Goal: Transaction & Acquisition: Purchase product/service

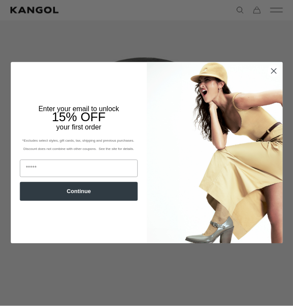
scroll to position [0, 180]
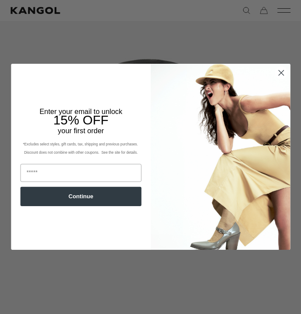
click at [280, 75] on circle "Close dialog" at bounding box center [281, 73] width 12 height 12
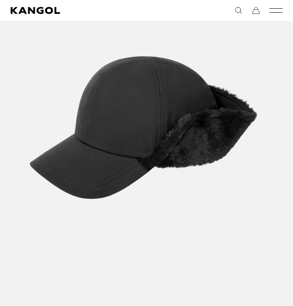
scroll to position [0, 0]
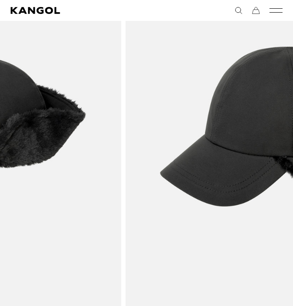
drag, startPoint x: 182, startPoint y: 192, endPoint x: 38, endPoint y: 199, distance: 144.6
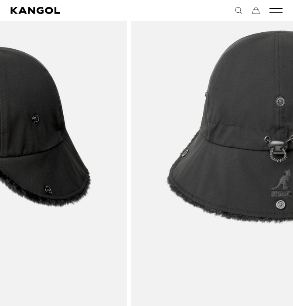
scroll to position [0, 180]
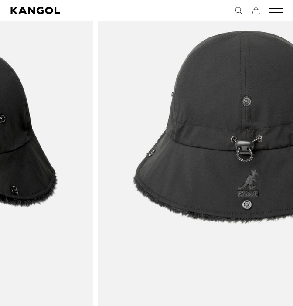
drag, startPoint x: 205, startPoint y: 193, endPoint x: -3, endPoint y: 217, distance: 209.8
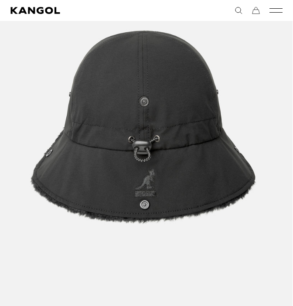
scroll to position [0, 0]
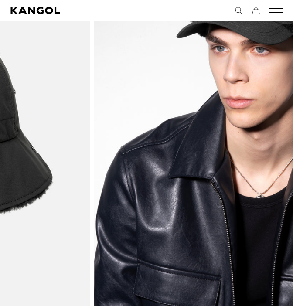
drag, startPoint x: 250, startPoint y: 184, endPoint x: 13, endPoint y: 211, distance: 239.3
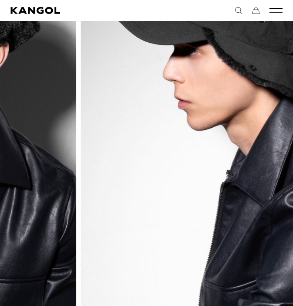
drag, startPoint x: 228, startPoint y: 144, endPoint x: 196, endPoint y: 168, distance: 39.9
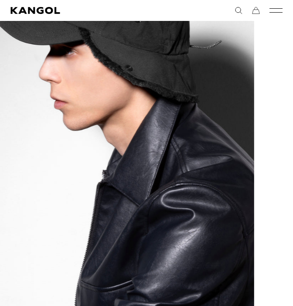
scroll to position [0, 180]
drag, startPoint x: 245, startPoint y: 139, endPoint x: 85, endPoint y: 174, distance: 163.9
click at [85, 174] on img "5 of 5" at bounding box center [105, 127] width 298 height 373
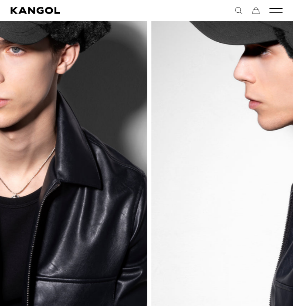
drag, startPoint x: 146, startPoint y: 163, endPoint x: 153, endPoint y: 157, distance: 8.7
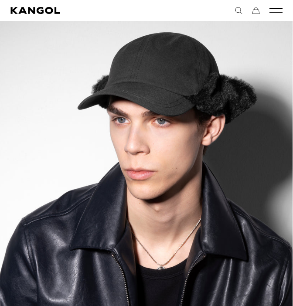
scroll to position [44, 0]
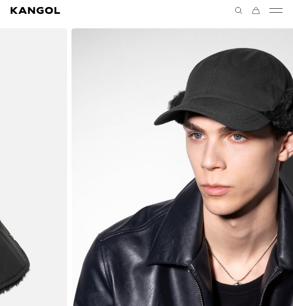
drag, startPoint x: 99, startPoint y: 180, endPoint x: 265, endPoint y: 175, distance: 166.7
click at [265, 175] on img "4 of 5" at bounding box center [220, 214] width 298 height 373
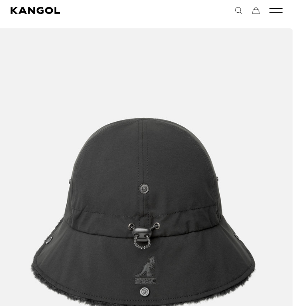
scroll to position [0, 180]
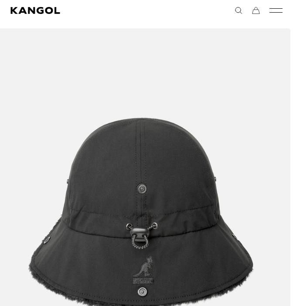
drag, startPoint x: 123, startPoint y: 198, endPoint x: 117, endPoint y: 154, distance: 45.3
click at [117, 154] on img "3 of 5" at bounding box center [142, 214] width 298 height 373
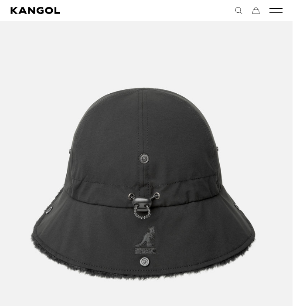
scroll to position [87, 0]
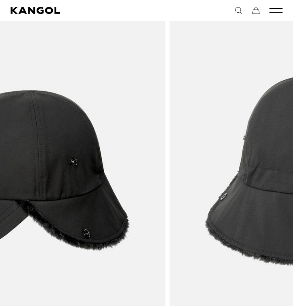
drag, startPoint x: 117, startPoint y: 185, endPoint x: 130, endPoint y: 204, distance: 23.0
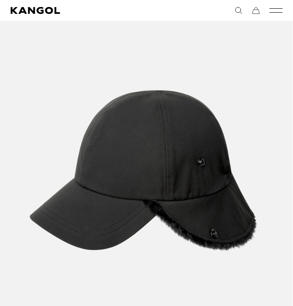
scroll to position [0, 0]
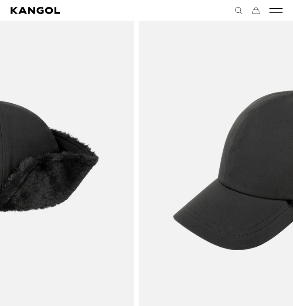
drag, startPoint x: 53, startPoint y: 221, endPoint x: 255, endPoint y: 203, distance: 202.8
click at [255, 203] on img "2 of 5" at bounding box center [287, 171] width 298 height 373
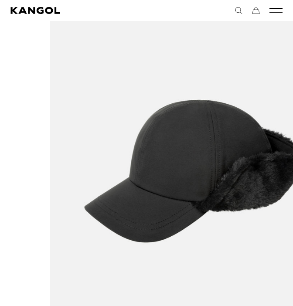
drag, startPoint x: 59, startPoint y: 224, endPoint x: 276, endPoint y: 215, distance: 217.0
click at [276, 215] on img "1 of 5" at bounding box center [198, 171] width 298 height 373
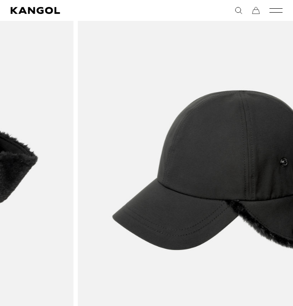
scroll to position [0, 180]
drag, startPoint x: 267, startPoint y: 216, endPoint x: 42, endPoint y: 229, distance: 225.5
